Goal: Task Accomplishment & Management: Use online tool/utility

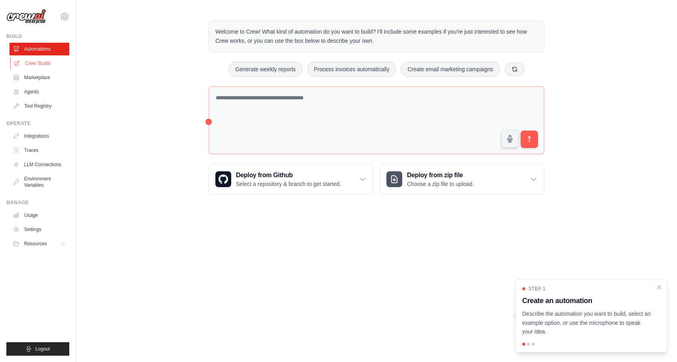
click at [42, 63] on link "Crew Studio" at bounding box center [40, 63] width 60 height 13
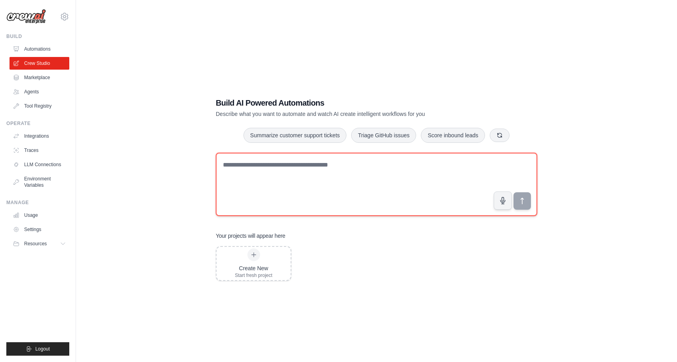
click at [314, 202] on textarea at bounding box center [377, 184] width 322 height 63
type textarea "**********"
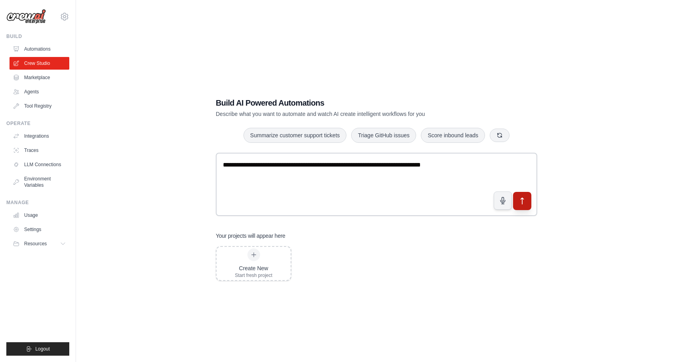
click at [528, 203] on button "submit" at bounding box center [522, 201] width 18 height 18
click at [523, 200] on icon "submit" at bounding box center [523, 201] width 8 height 8
click at [254, 261] on div "Create New Start fresh project" at bounding box center [254, 264] width 38 height 30
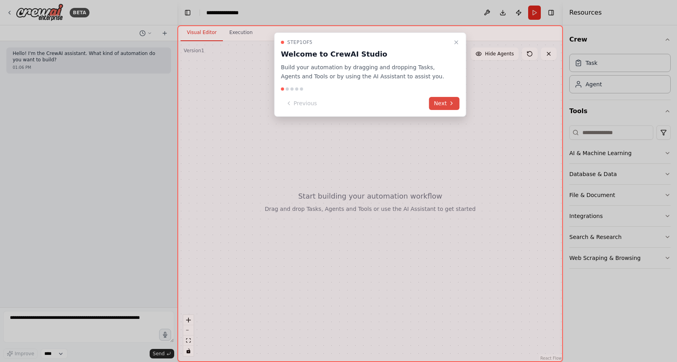
click at [443, 101] on button "Next" at bounding box center [444, 103] width 31 height 13
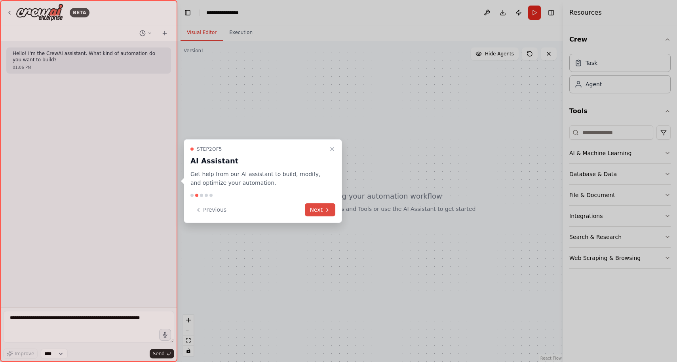
click at [322, 208] on button "Next" at bounding box center [320, 210] width 31 height 13
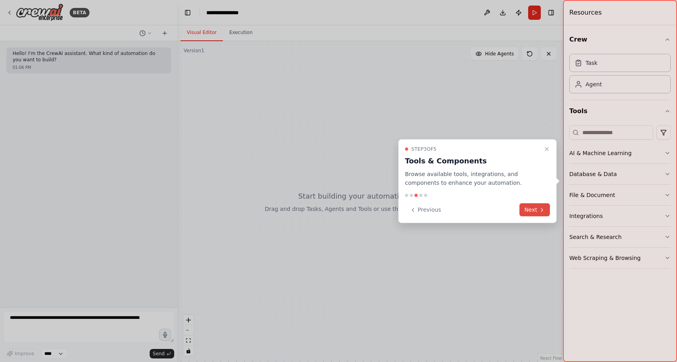
click at [533, 209] on button "Next" at bounding box center [535, 210] width 31 height 13
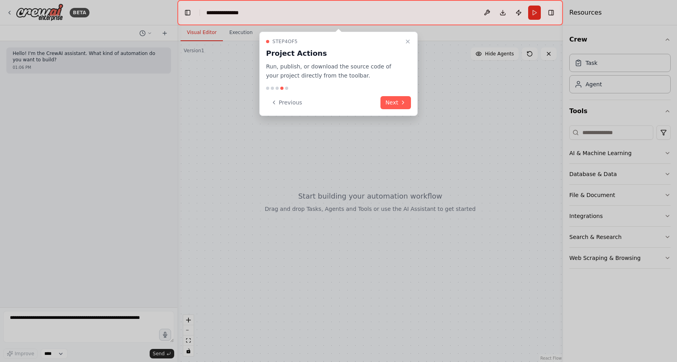
click at [391, 93] on div "Step 4 of 5 Project Actions Run, publish, or download the source code of your p…" at bounding box center [338, 74] width 158 height 84
click at [392, 99] on button "Next" at bounding box center [396, 102] width 31 height 13
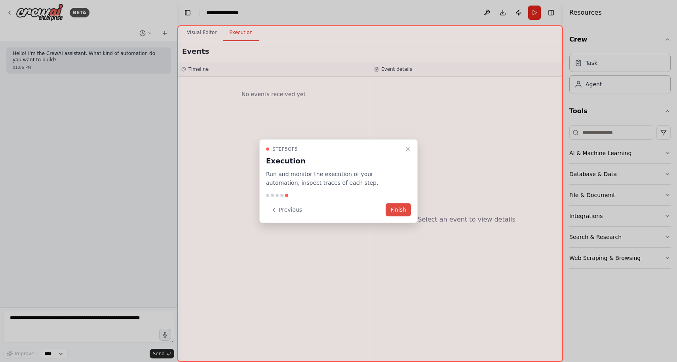
click at [398, 210] on button "Finish" at bounding box center [398, 210] width 25 height 13
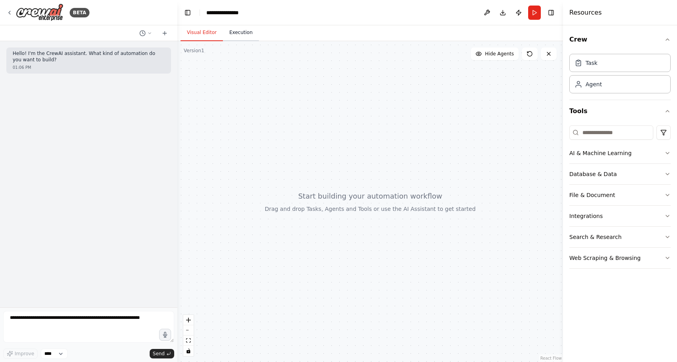
click at [245, 33] on button "Execution" at bounding box center [241, 33] width 36 height 17
click at [210, 30] on button "Visual Editor" at bounding box center [202, 33] width 42 height 17
click at [228, 17] on header "**********" at bounding box center [370, 12] width 386 height 25
click at [228, 12] on div "**********" at bounding box center [226, 13] width 41 height 8
click at [229, 11] on div "**********" at bounding box center [235, 13] width 59 height 8
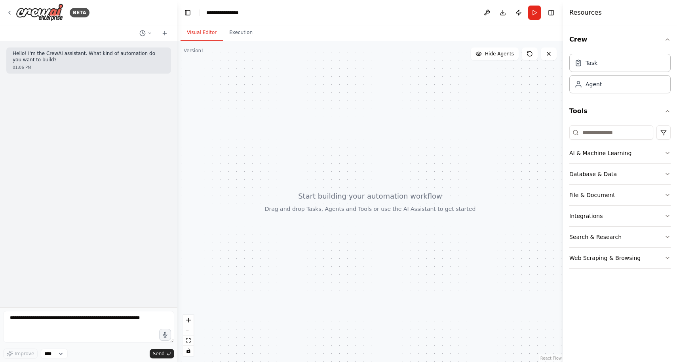
click at [241, 9] on div "**********" at bounding box center [235, 13] width 59 height 8
click at [115, 317] on textarea at bounding box center [88, 327] width 171 height 32
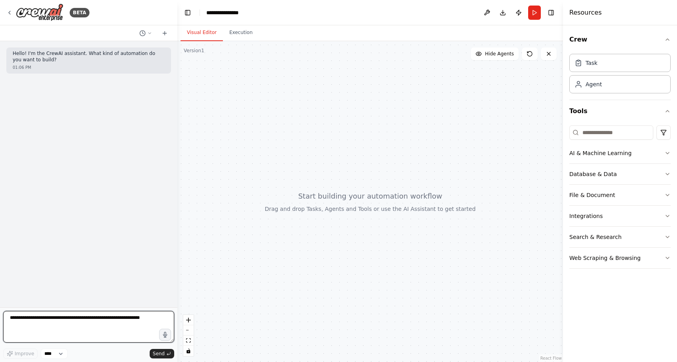
type textarea "*"
type textarea "**********"
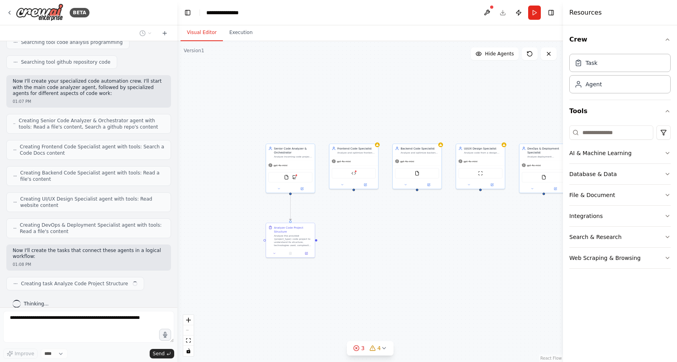
scroll to position [194, 0]
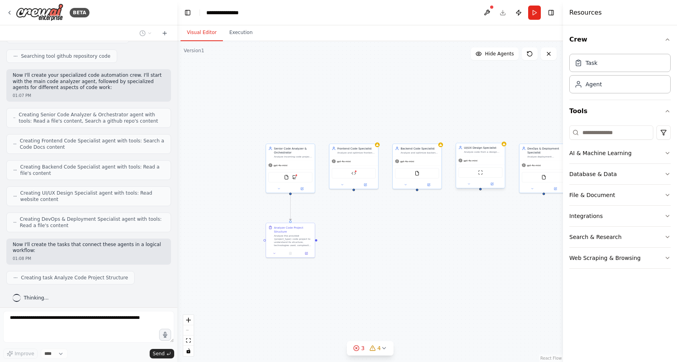
click at [483, 160] on div "gpt-4o-mini" at bounding box center [480, 160] width 49 height 9
click at [473, 160] on span "gpt-4o-mini" at bounding box center [471, 160] width 14 height 3
click at [628, 89] on div "Agent" at bounding box center [620, 84] width 101 height 18
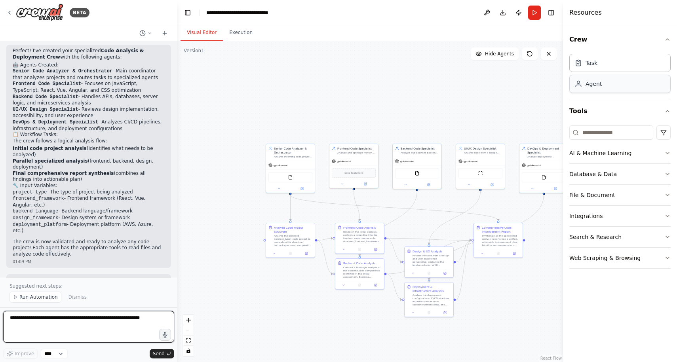
scroll to position [802, 0]
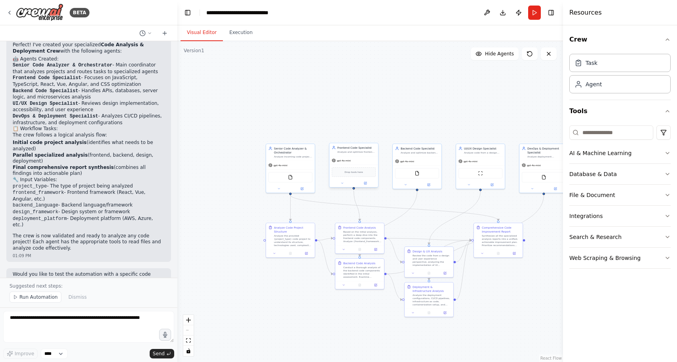
click at [347, 167] on div "Drop tools here" at bounding box center [354, 172] width 49 height 15
click at [349, 176] on div "Drop tools here" at bounding box center [354, 173] width 44 height 10
click at [347, 161] on span "gpt-4o-mini" at bounding box center [344, 160] width 14 height 3
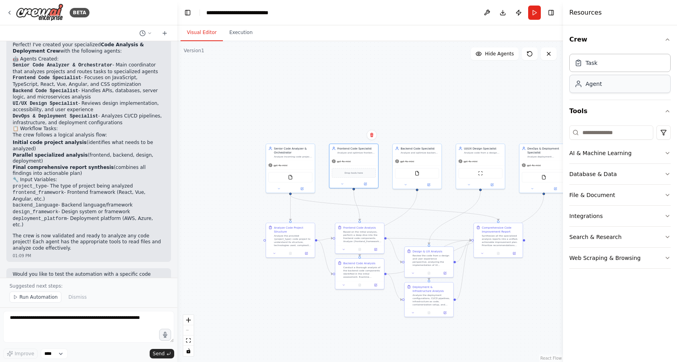
click at [599, 76] on div "Agent" at bounding box center [620, 84] width 101 height 18
click at [598, 85] on div "Agent" at bounding box center [594, 84] width 16 height 8
click at [492, 11] on button at bounding box center [487, 13] width 13 height 14
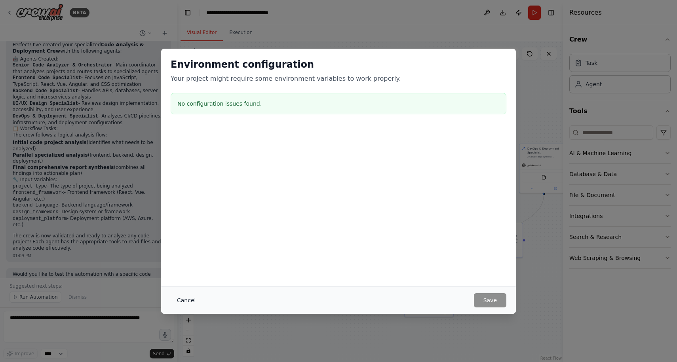
click at [189, 300] on button "Cancel" at bounding box center [186, 301] width 31 height 14
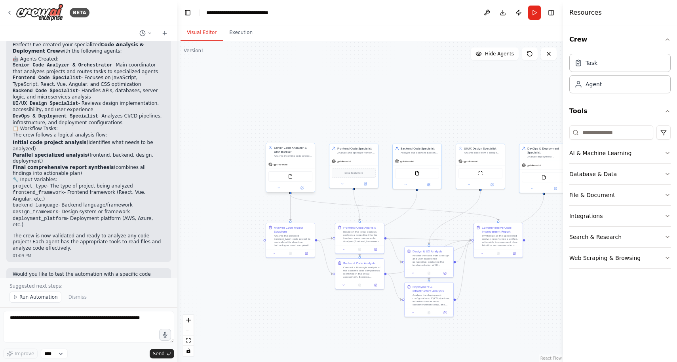
click at [280, 170] on div "FileReadTool" at bounding box center [290, 176] width 49 height 15
click at [303, 188] on icon at bounding box center [302, 188] width 2 height 2
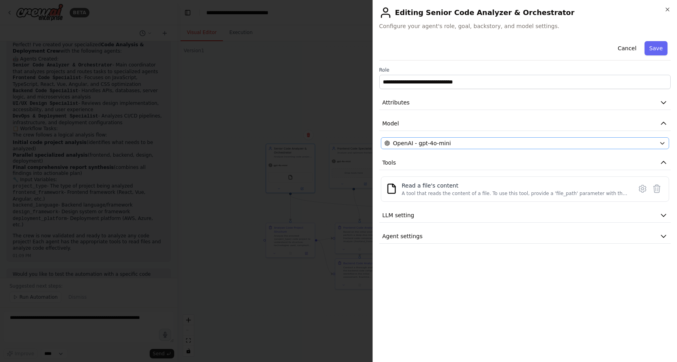
click at [423, 141] on span "OpenAI - gpt-4o-mini" at bounding box center [422, 143] width 58 height 8
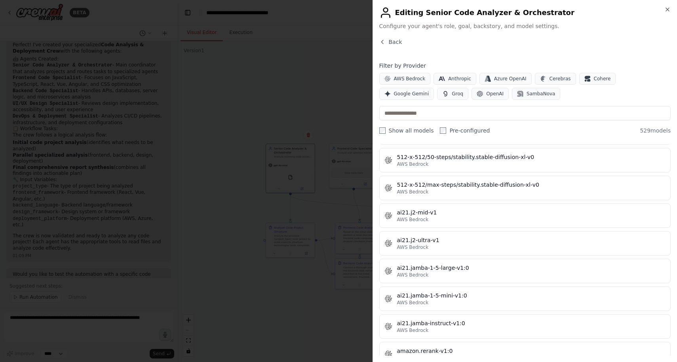
scroll to position [327, 0]
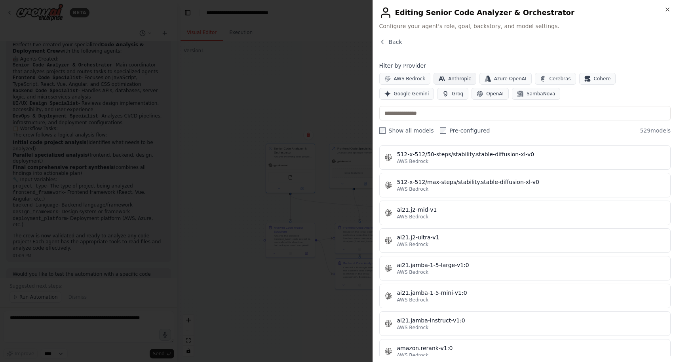
click at [459, 80] on span "Anthropic" at bounding box center [459, 79] width 23 height 6
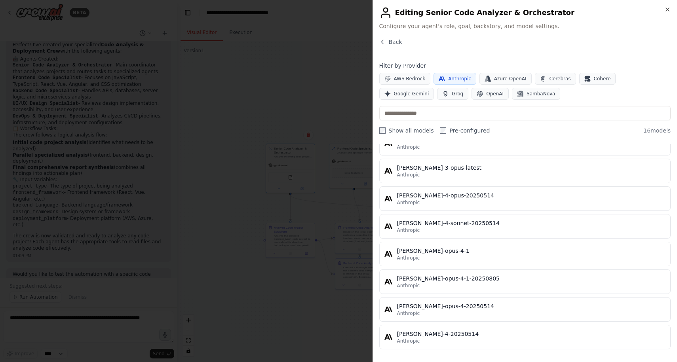
scroll to position [286, 0]
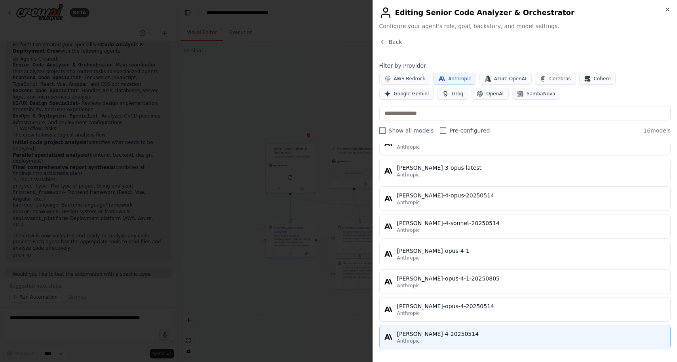
click at [474, 337] on div "claude-sonnet-4-20250514" at bounding box center [531, 334] width 269 height 8
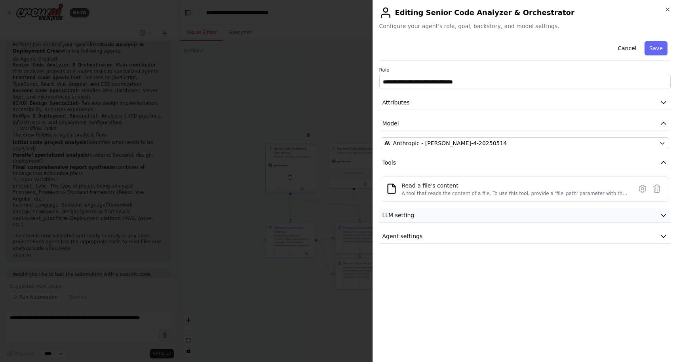
click at [574, 213] on button "LLM setting" at bounding box center [525, 215] width 292 height 15
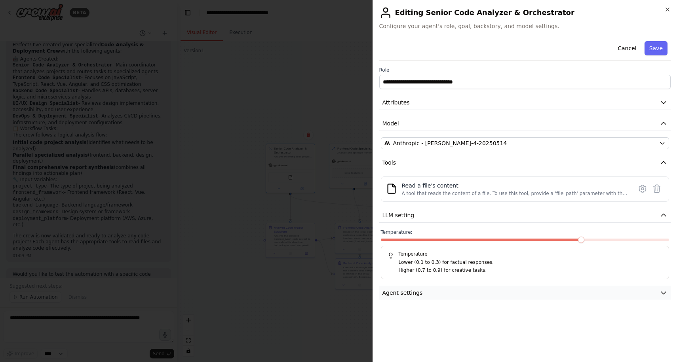
click at [562, 286] on button "Agent settings" at bounding box center [525, 293] width 292 height 15
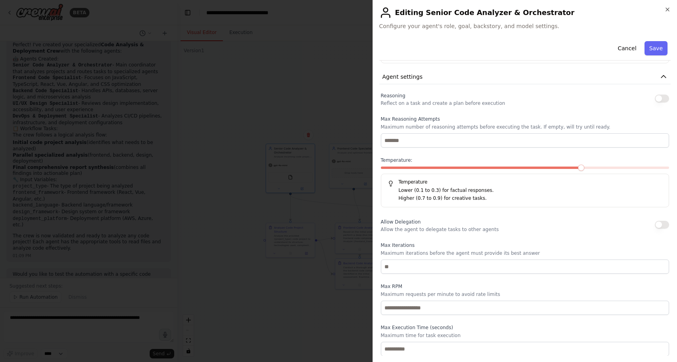
scroll to position [216, 0]
click at [654, 50] on button "Save" at bounding box center [656, 48] width 23 height 14
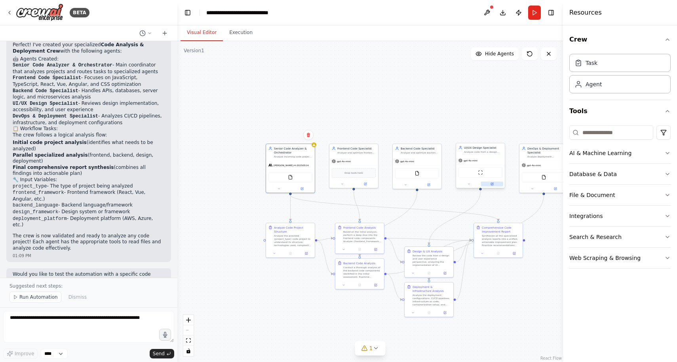
click at [494, 183] on button at bounding box center [492, 184] width 23 height 5
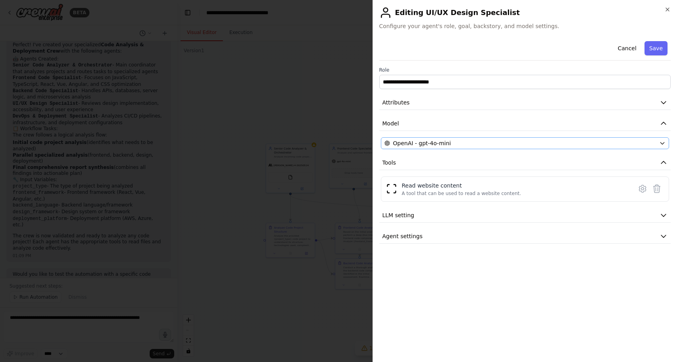
click at [536, 141] on div "OpenAI - gpt-4o-mini" at bounding box center [521, 143] width 272 height 8
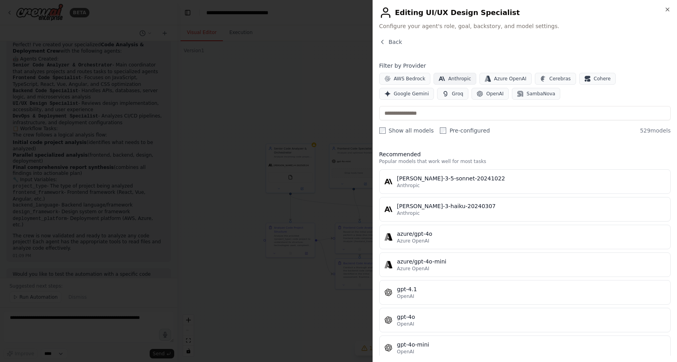
click at [458, 78] on span "Anthropic" at bounding box center [459, 79] width 23 height 6
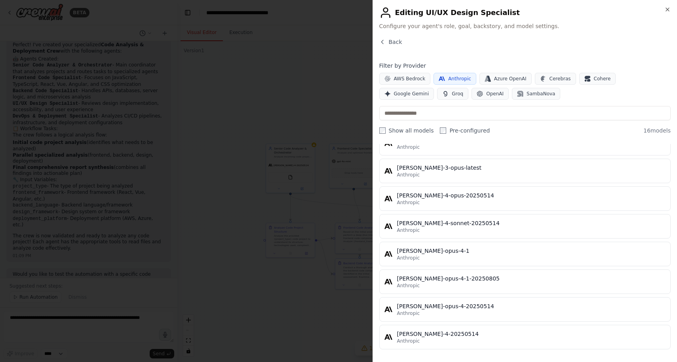
scroll to position [286, 0]
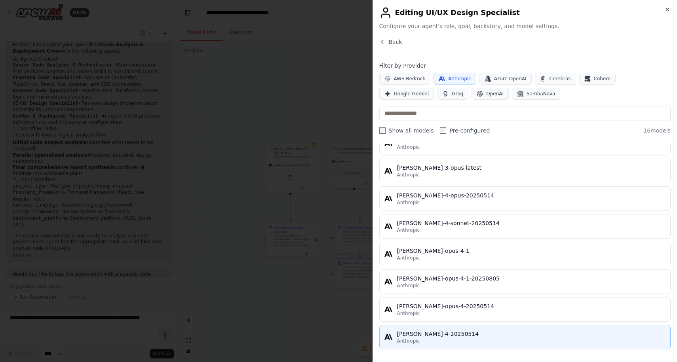
click at [513, 341] on div "Anthropic" at bounding box center [531, 341] width 269 height 6
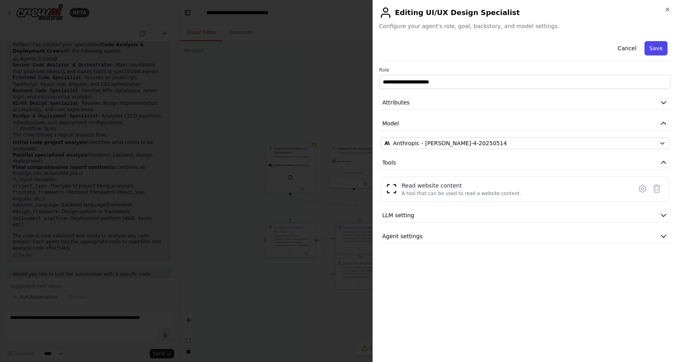
click at [655, 51] on button "Save" at bounding box center [656, 48] width 23 height 14
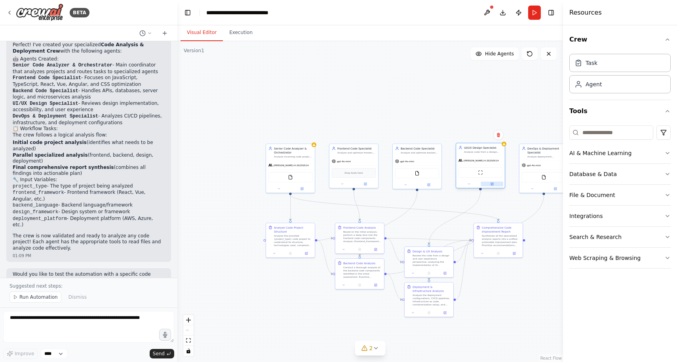
click at [493, 184] on icon at bounding box center [492, 184] width 2 height 2
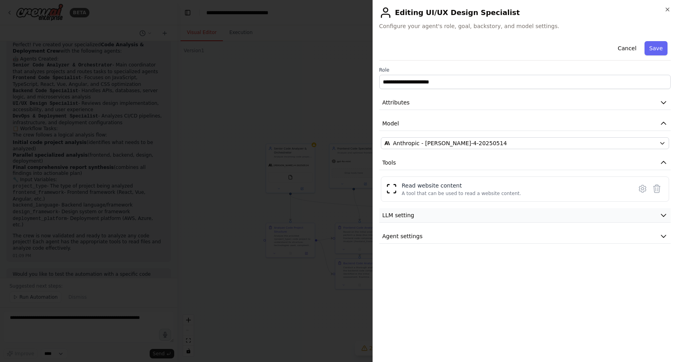
click at [527, 215] on button "LLM setting" at bounding box center [525, 215] width 292 height 15
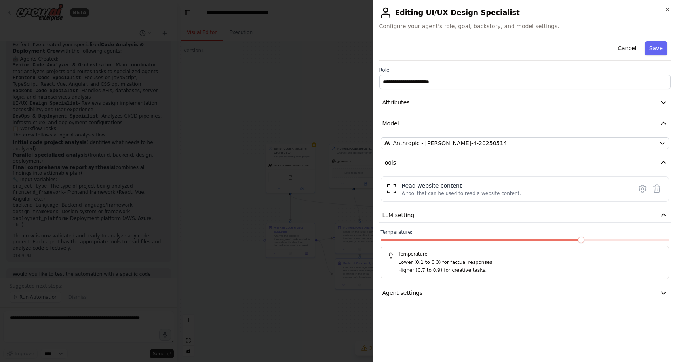
click at [588, 238] on div "Temperature: Temperature Lower (0.1 to 0.3) for factual responses. Higher (0.7 …" at bounding box center [525, 254] width 289 height 50
click at [604, 239] on span at bounding box center [525, 240] width 289 height 2
click at [656, 49] on button "Save" at bounding box center [656, 48] width 23 height 14
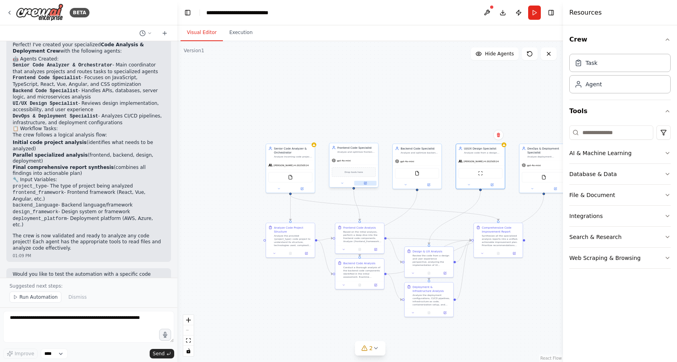
click at [366, 183] on icon at bounding box center [366, 183] width 2 height 2
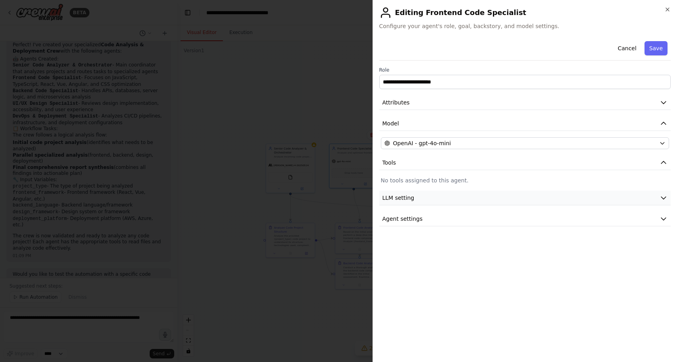
click at [420, 192] on button "LLM setting" at bounding box center [525, 198] width 292 height 15
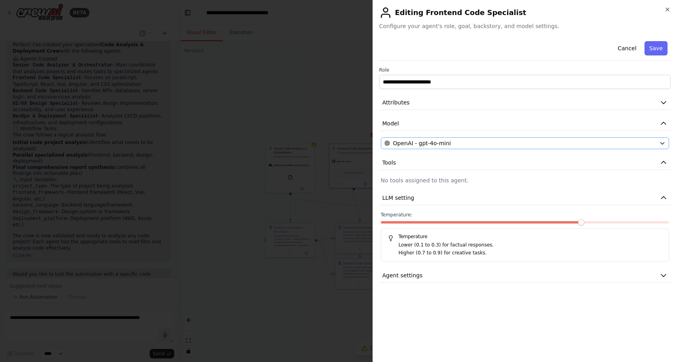
click at [459, 145] on div "OpenAI - gpt-4o-mini" at bounding box center [521, 143] width 272 height 8
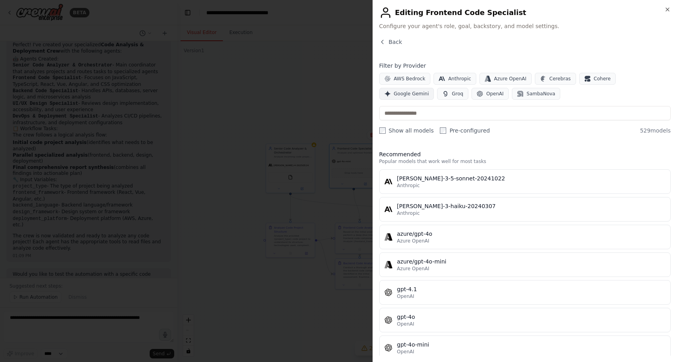
click at [435, 88] on button "Google Gemini" at bounding box center [406, 94] width 55 height 12
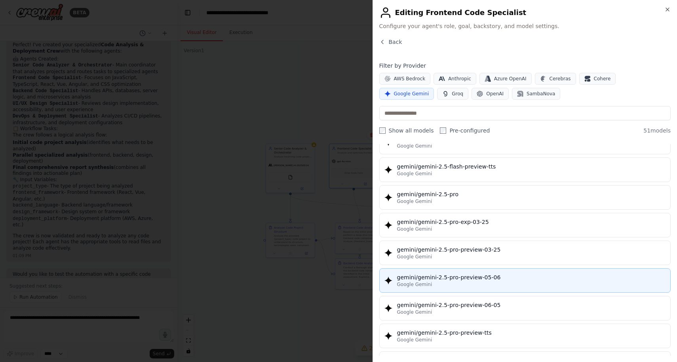
scroll to position [842, 0]
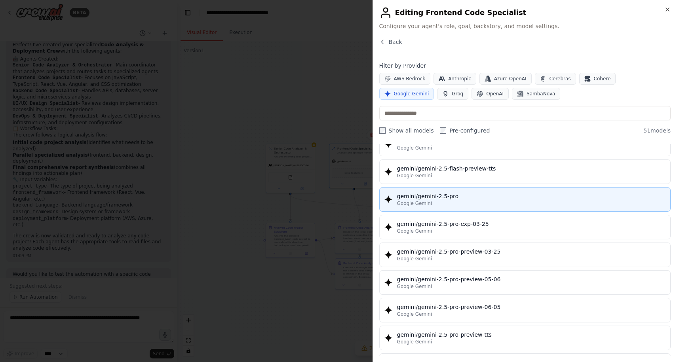
click at [482, 206] on div "Google Gemini" at bounding box center [531, 203] width 269 height 6
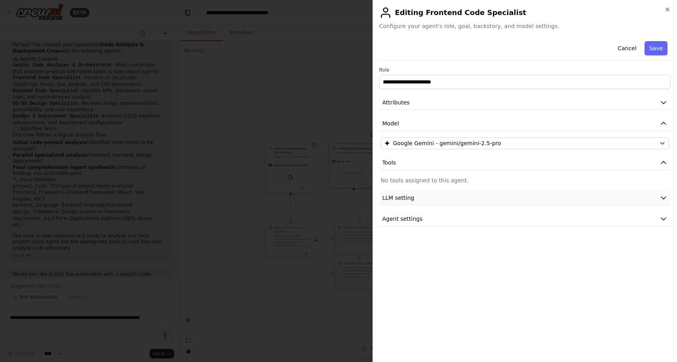
click at [473, 199] on button "LLM setting" at bounding box center [525, 198] width 292 height 15
click at [429, 225] on div at bounding box center [525, 224] width 289 height 6
click at [658, 45] on button "Save" at bounding box center [656, 48] width 23 height 14
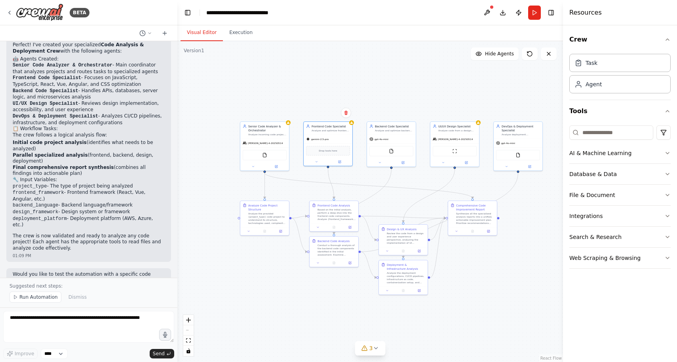
drag, startPoint x: 528, startPoint y: 92, endPoint x: 503, endPoint y: 70, distance: 33.4
click at [503, 70] on div ".deletable-edge-delete-btn { width: 20px; height: 20px; border: 0px solid #ffff…" at bounding box center [370, 201] width 386 height 321
click at [239, 31] on button "Execution" at bounding box center [241, 33] width 36 height 17
click at [206, 32] on button "Visual Editor" at bounding box center [202, 33] width 42 height 17
click at [405, 161] on button at bounding box center [404, 162] width 23 height 5
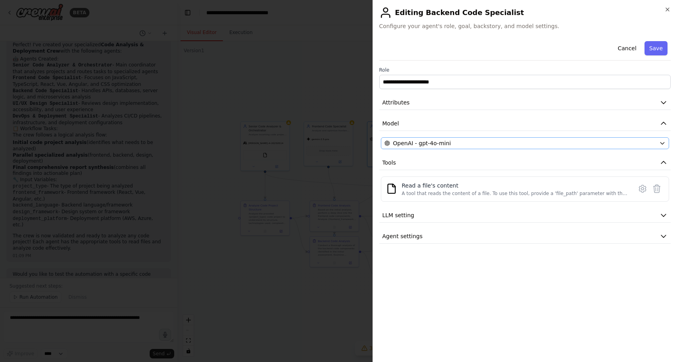
click at [509, 142] on div "OpenAI - gpt-4o-mini" at bounding box center [521, 143] width 272 height 8
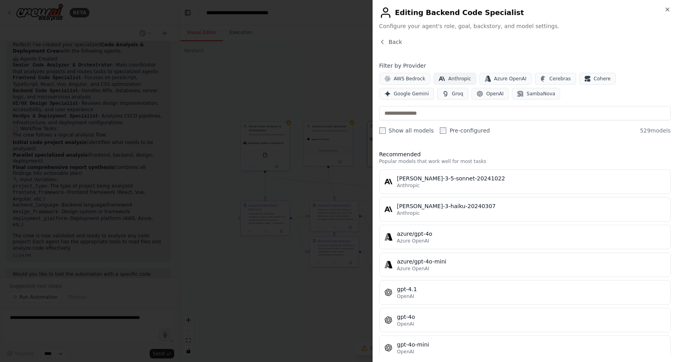
click at [454, 77] on span "Anthropic" at bounding box center [459, 79] width 23 height 6
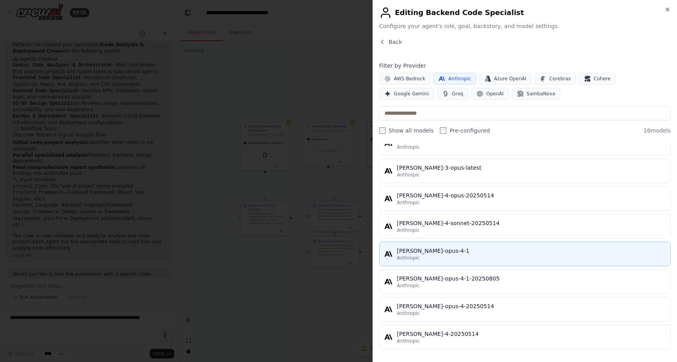
scroll to position [272, 0]
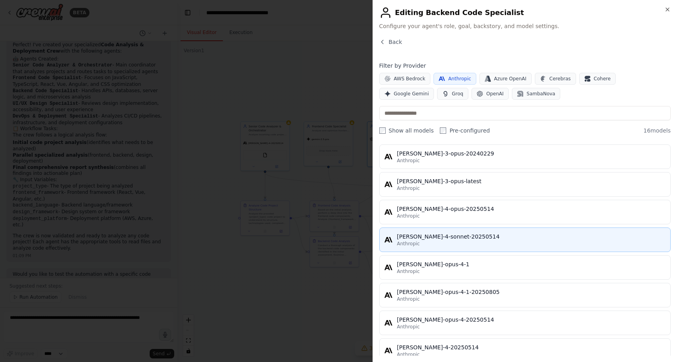
click at [480, 239] on div "claude-4-sonnet-20250514" at bounding box center [531, 237] width 269 height 8
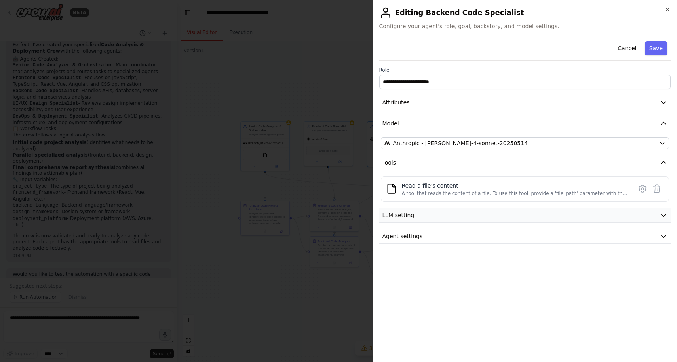
click at [499, 209] on button "LLM setting" at bounding box center [525, 215] width 292 height 15
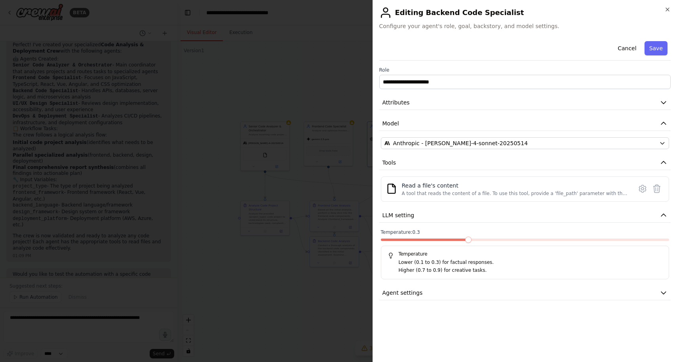
click at [479, 240] on span at bounding box center [525, 240] width 289 height 2
click at [655, 53] on button "Save" at bounding box center [656, 48] width 23 height 14
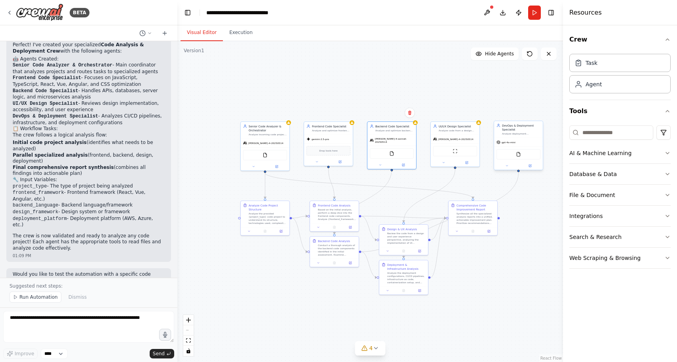
click at [522, 147] on div "FileReadTool" at bounding box center [518, 154] width 49 height 15
click at [530, 167] on icon at bounding box center [530, 166] width 2 height 2
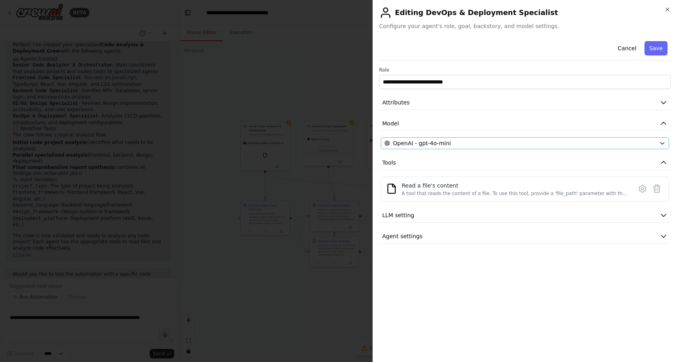
click at [522, 147] on div "OpenAI - gpt-4o-mini" at bounding box center [521, 143] width 272 height 8
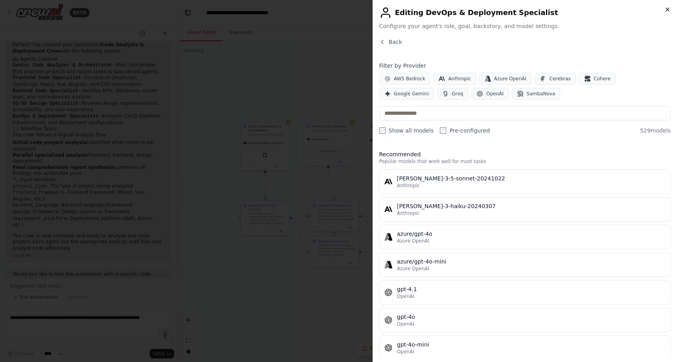
click at [668, 11] on icon "button" at bounding box center [668, 9] width 6 height 6
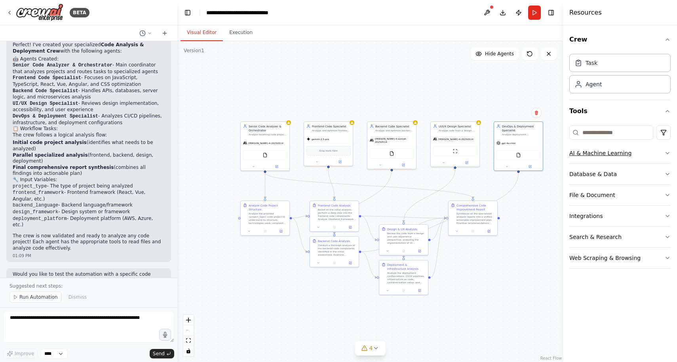
click at [611, 154] on button "AI & Machine Learning" at bounding box center [620, 153] width 101 height 21
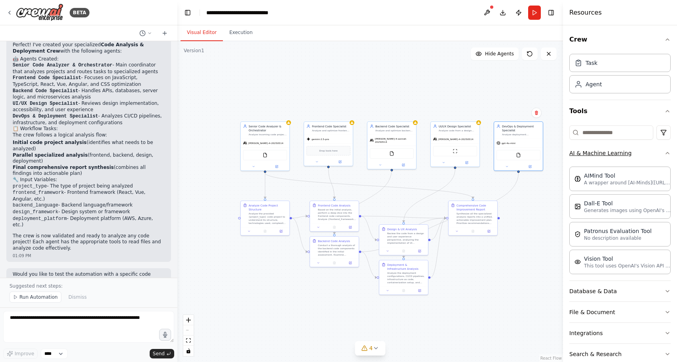
click at [611, 153] on button "AI & Machine Learning" at bounding box center [620, 153] width 101 height 21
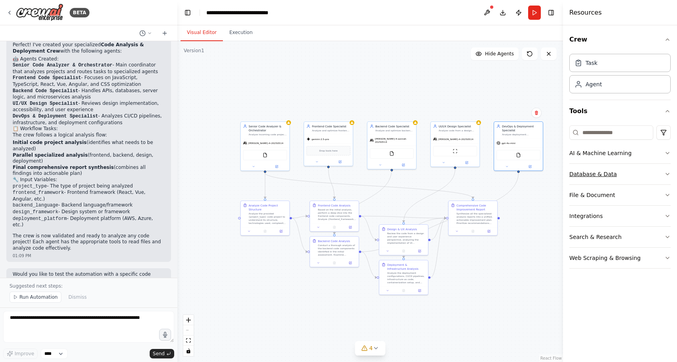
click at [611, 175] on button "Database & Data" at bounding box center [620, 174] width 101 height 21
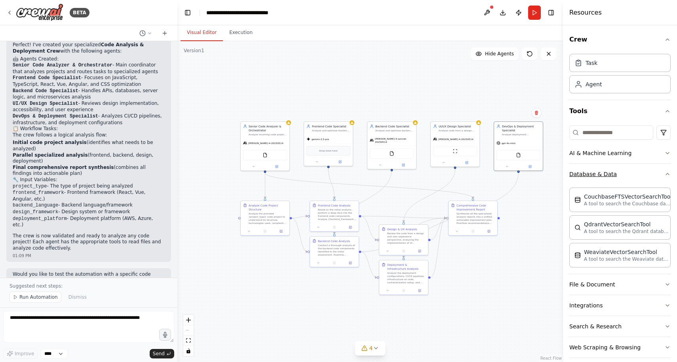
click at [610, 174] on button "Database & Data" at bounding box center [620, 174] width 101 height 21
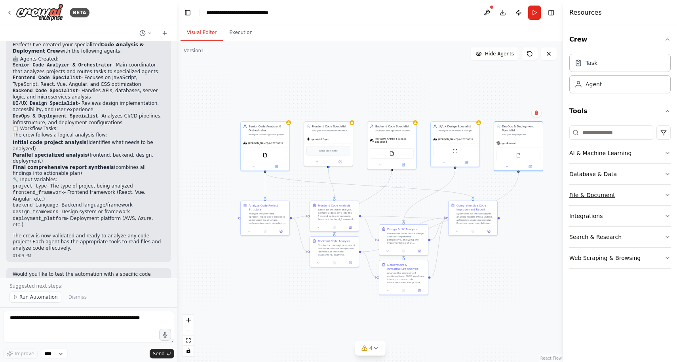
click at [597, 194] on button "File & Document" at bounding box center [620, 195] width 101 height 21
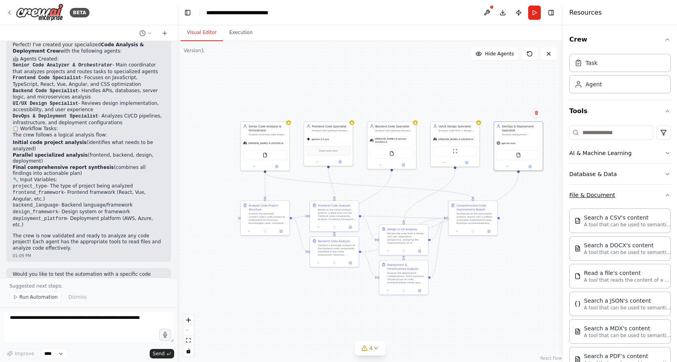
click at [597, 194] on button "File & Document" at bounding box center [620, 195] width 101 height 21
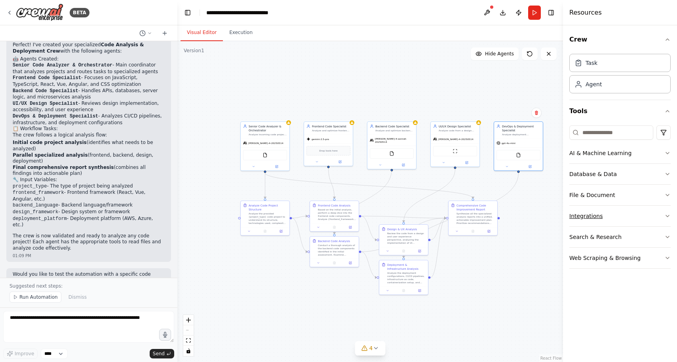
click at [596, 212] on button "Integrations" at bounding box center [620, 216] width 101 height 21
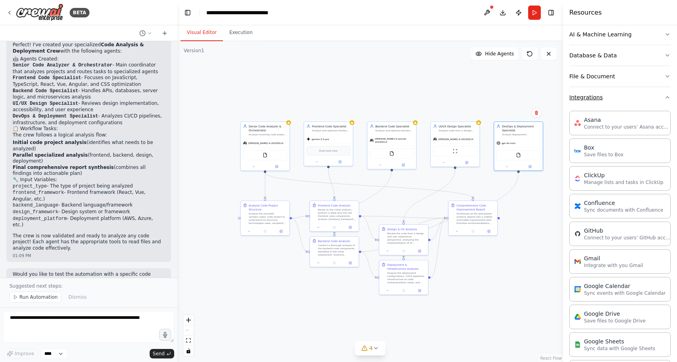
scroll to position [124, 0]
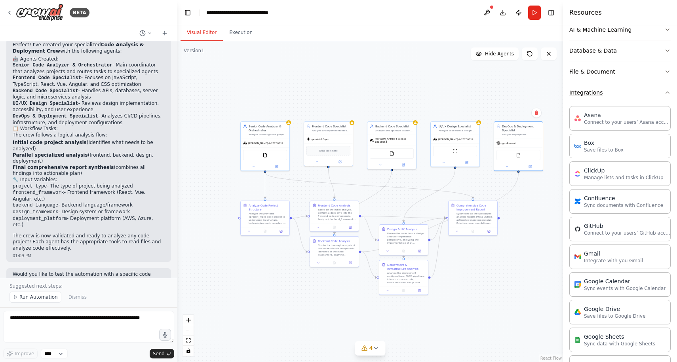
click at [598, 91] on button "Integrations" at bounding box center [620, 92] width 101 height 21
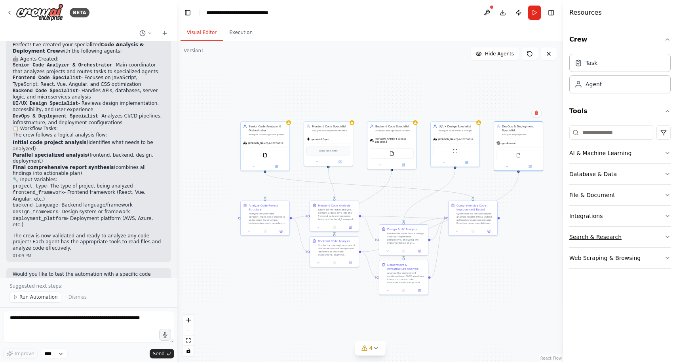
click at [601, 234] on button "Search & Research" at bounding box center [620, 237] width 101 height 21
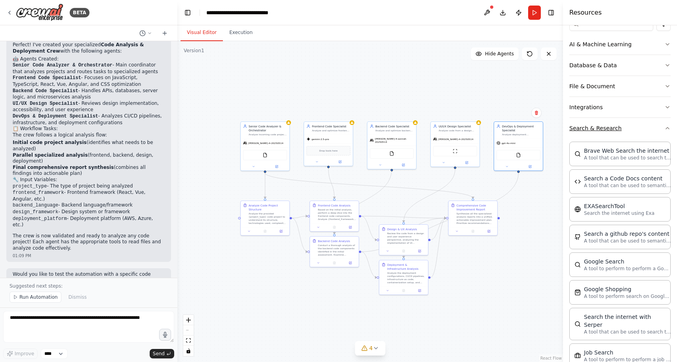
scroll to position [129, 0]
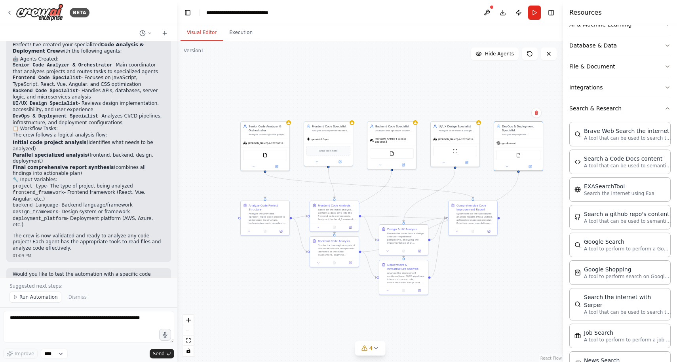
click at [593, 111] on button "Search & Research" at bounding box center [620, 108] width 101 height 21
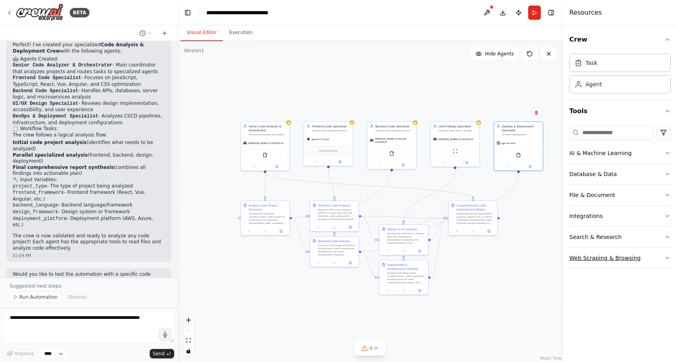
click at [604, 255] on button "Web Scraping & Browsing" at bounding box center [620, 258] width 101 height 21
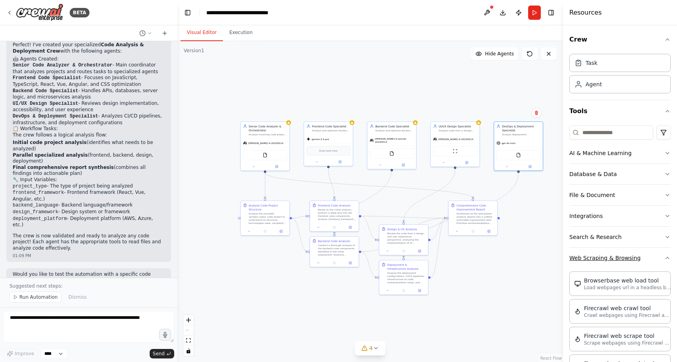
click at [601, 259] on button "Web Scraping & Browsing" at bounding box center [620, 258] width 101 height 21
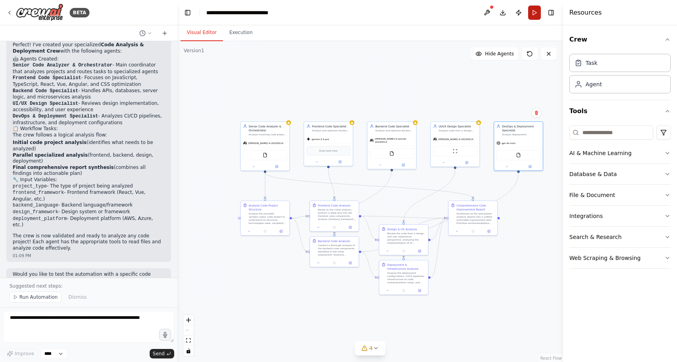
click at [534, 13] on button "Run" at bounding box center [534, 13] width 13 height 14
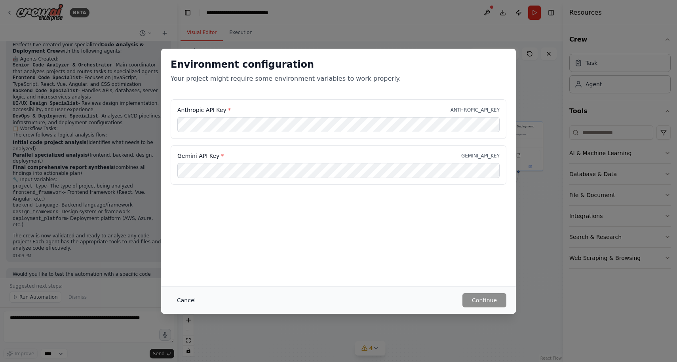
click at [186, 300] on button "Cancel" at bounding box center [186, 301] width 31 height 14
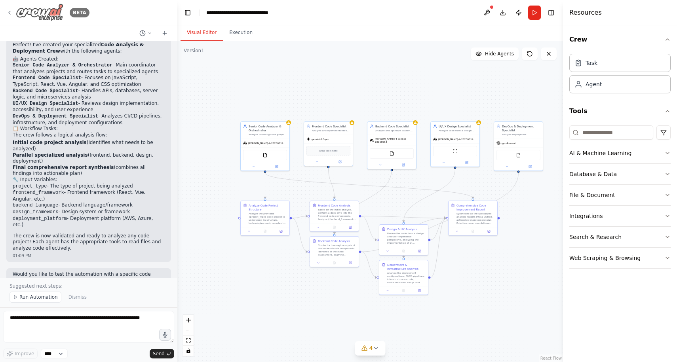
click at [13, 11] on icon at bounding box center [9, 13] width 6 height 6
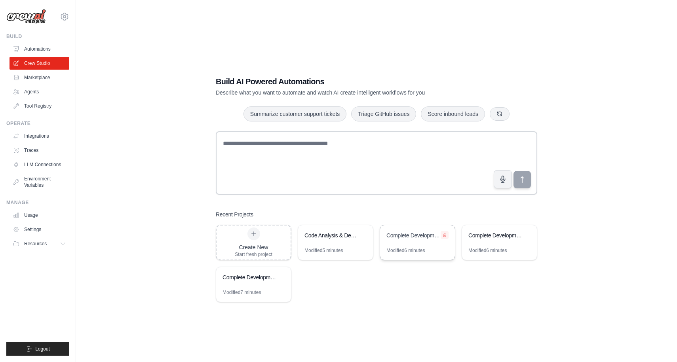
click at [445, 233] on icon at bounding box center [444, 235] width 5 height 5
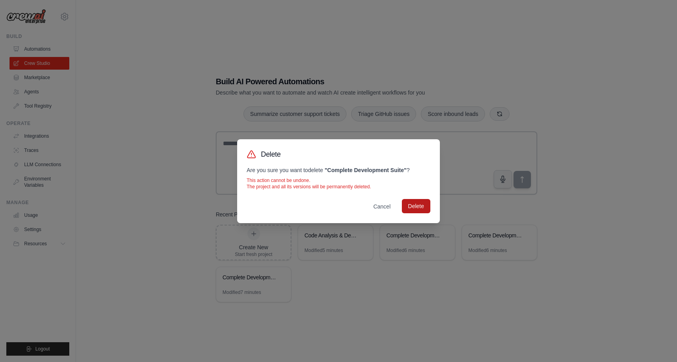
click at [418, 208] on button "Delete" at bounding box center [416, 206] width 29 height 14
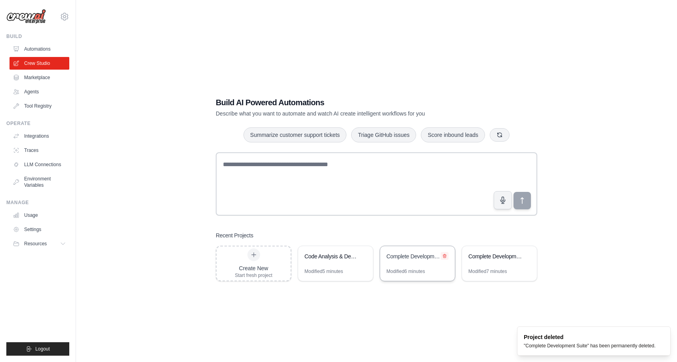
click at [446, 256] on icon at bounding box center [444, 256] width 5 height 5
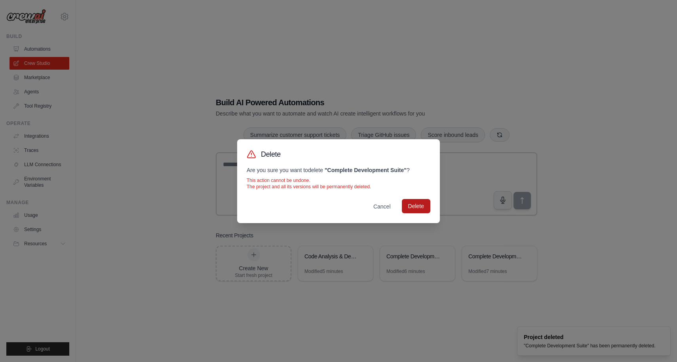
click at [417, 205] on button "Delete" at bounding box center [416, 206] width 29 height 14
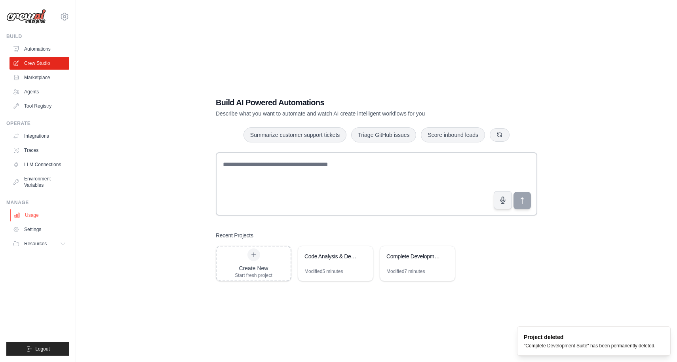
click at [27, 215] on link "Usage" at bounding box center [40, 215] width 60 height 13
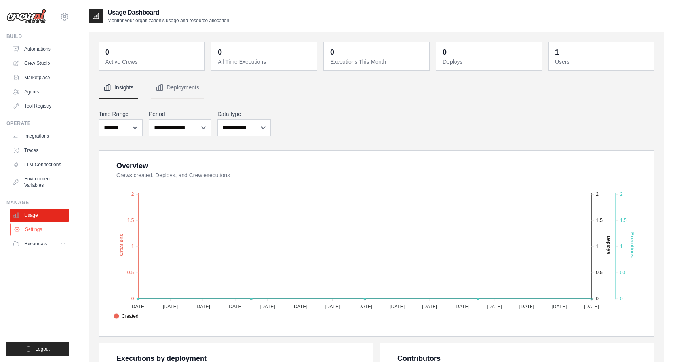
click at [32, 231] on link "Settings" at bounding box center [40, 229] width 60 height 13
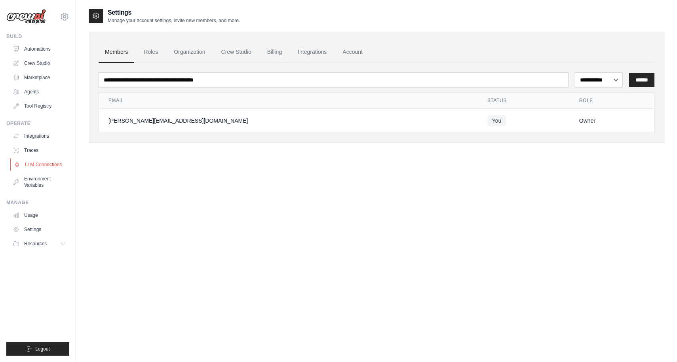
click at [43, 160] on link "LLM Connections" at bounding box center [40, 164] width 60 height 13
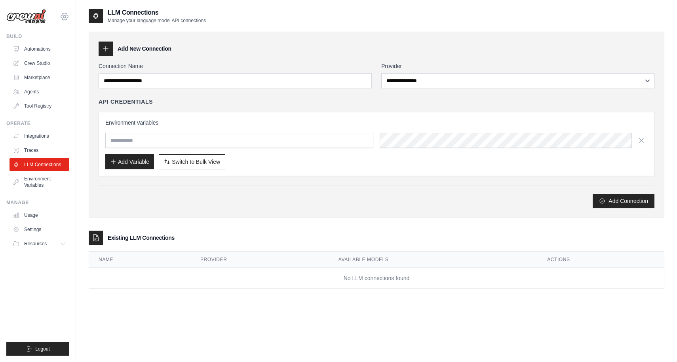
click at [67, 16] on icon at bounding box center [65, 17] width 10 height 10
click at [67, 15] on icon at bounding box center [64, 16] width 7 height 7
click at [51, 51] on link "Settings" at bounding box center [65, 53] width 70 height 14
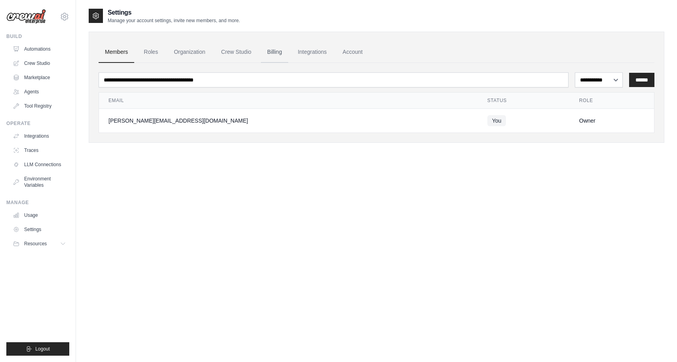
click at [276, 52] on link "Billing" at bounding box center [274, 52] width 27 height 21
